Goal: Navigation & Orientation: Find specific page/section

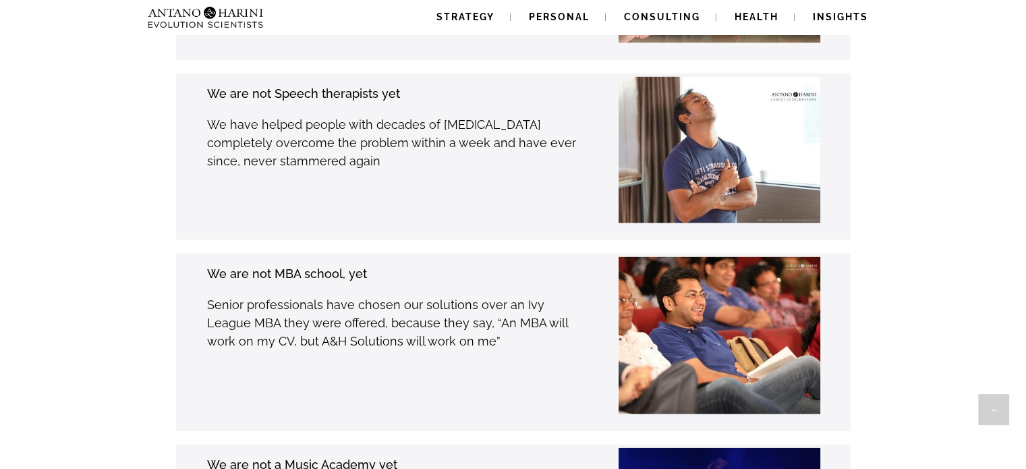
scroll to position [2889, 0]
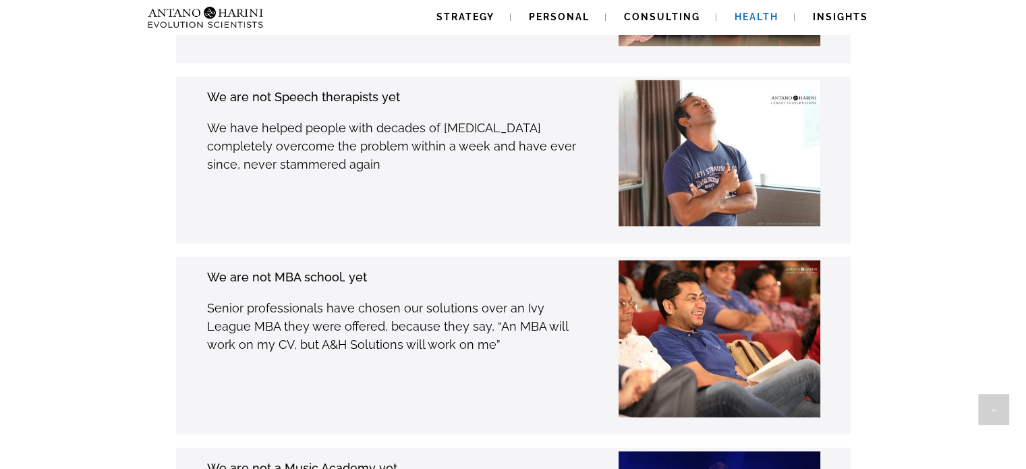
click at [738, 17] on span "Health" at bounding box center [757, 16] width 44 height 11
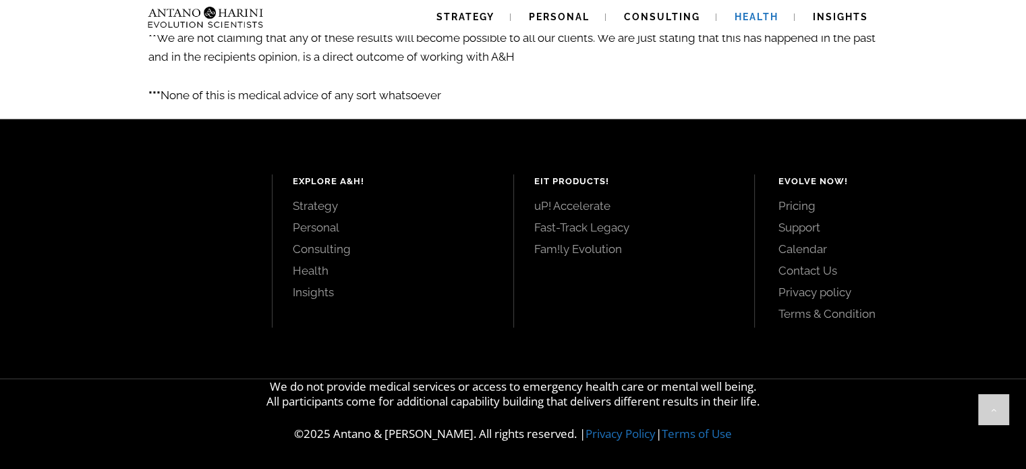
scroll to position [2503, 0]
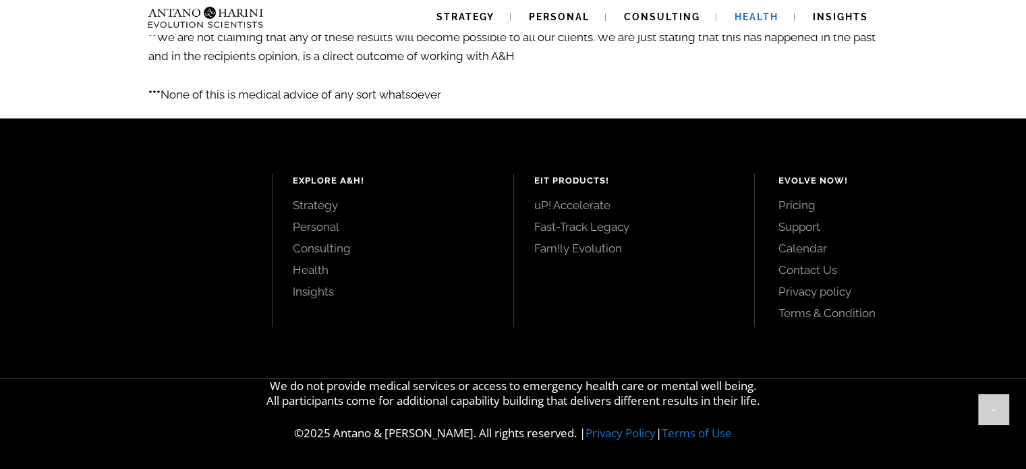
click at [592, 231] on link "Fast-Track Legacy" at bounding box center [634, 226] width 200 height 15
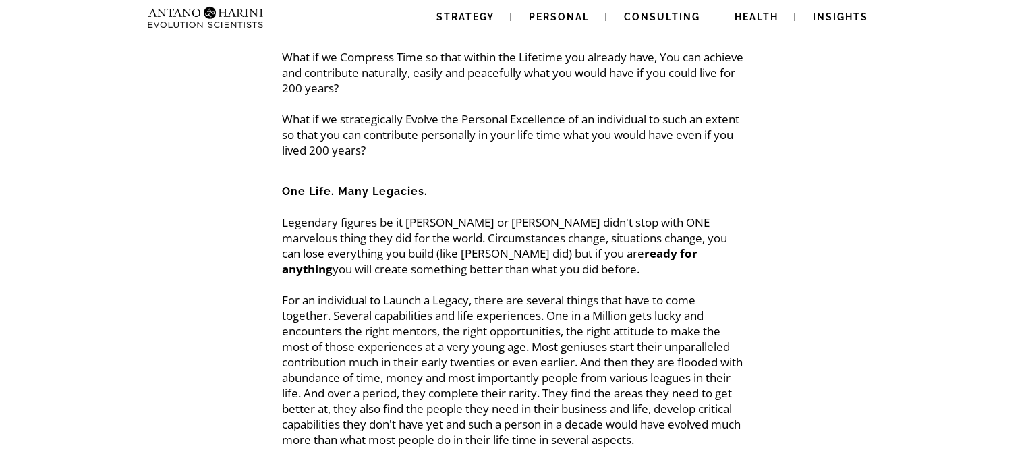
scroll to position [245, 0]
